Goal: Transaction & Acquisition: Purchase product/service

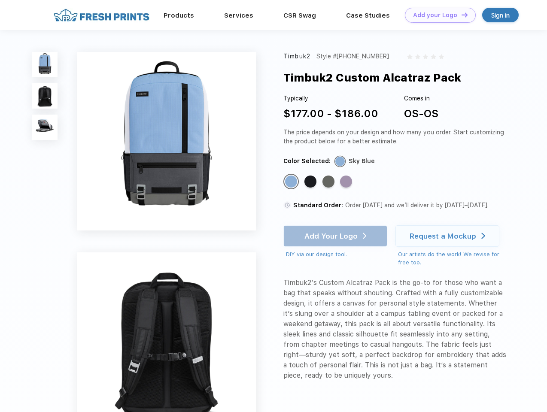
click at [437, 15] on link "Add your Logo Design Tool" at bounding box center [440, 15] width 71 height 15
click at [0, 0] on div "Design Tool" at bounding box center [0, 0] width 0 height 0
click at [461, 15] on link "Add your Logo Design Tool" at bounding box center [440, 15] width 71 height 15
click at [45, 64] on img at bounding box center [44, 64] width 25 height 25
click at [45, 96] on img at bounding box center [44, 95] width 25 height 25
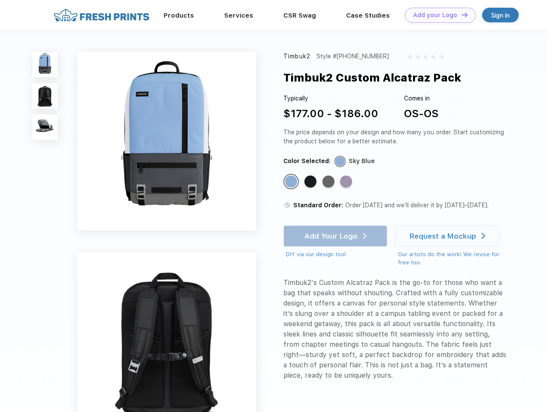
click at [45, 128] on img at bounding box center [44, 127] width 25 height 25
click at [292, 182] on div "Standard Color" at bounding box center [291, 182] width 12 height 12
click at [311, 182] on div "Standard Color" at bounding box center [310, 182] width 12 height 12
click at [329, 182] on div "Standard Color" at bounding box center [328, 182] width 12 height 12
click at [347, 182] on div "Standard Color" at bounding box center [346, 182] width 12 height 12
